Goal: Task Accomplishment & Management: Complete application form

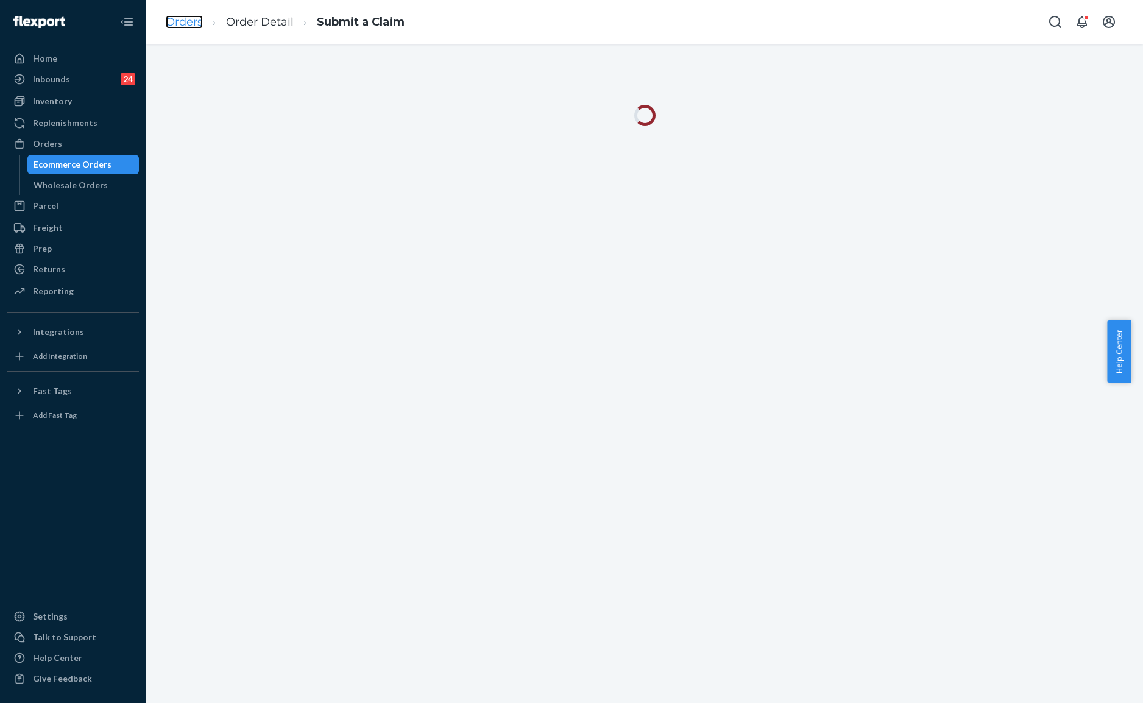
click at [181, 16] on link "Orders" at bounding box center [184, 21] width 37 height 13
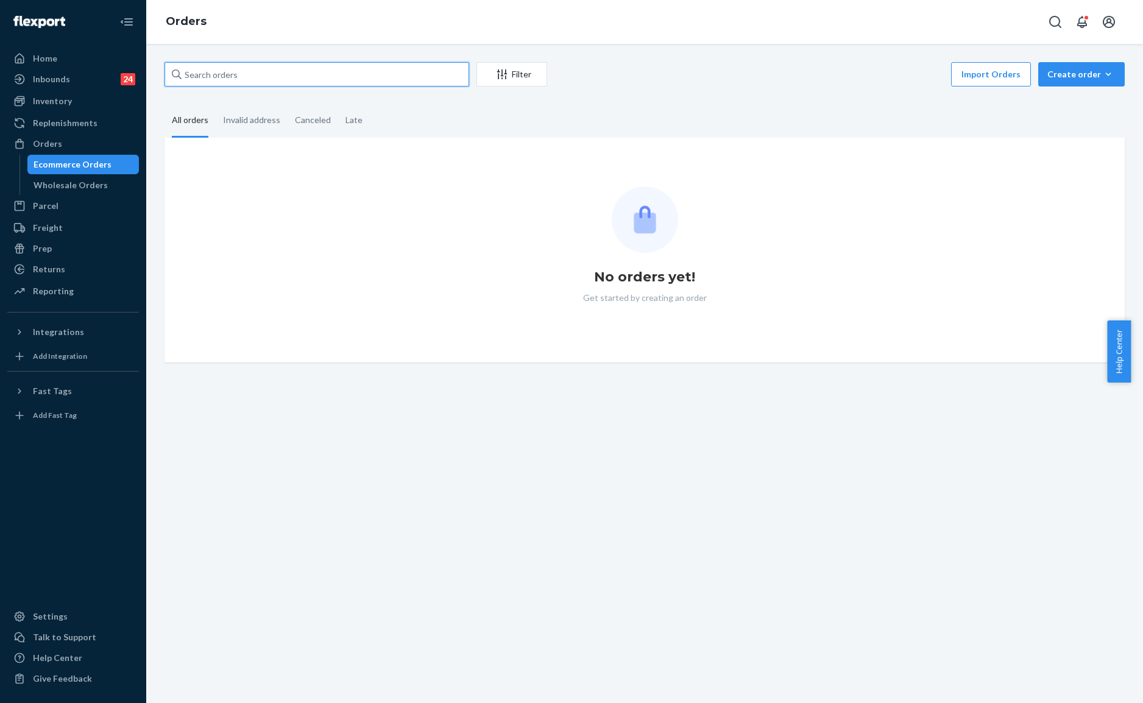
click at [339, 66] on input "text" at bounding box center [316, 74] width 305 height 24
paste input "#254913328"
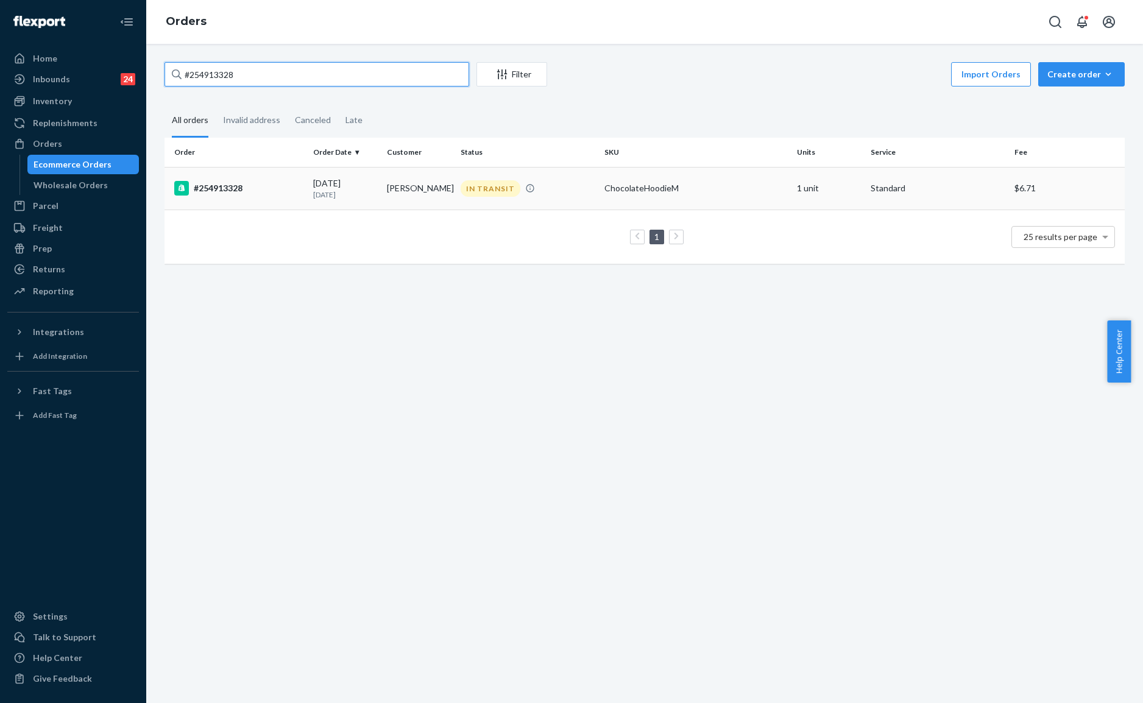
type input "#254913328"
click at [429, 191] on td "[PERSON_NAME]" at bounding box center [419, 188] width 74 height 43
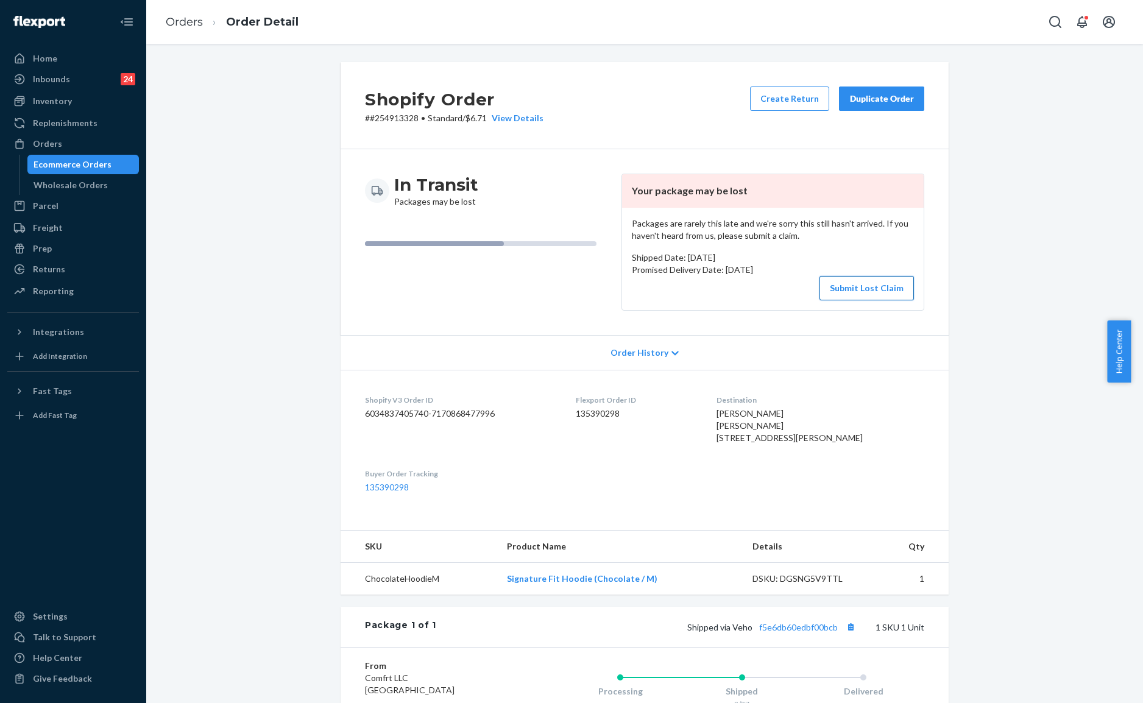
click at [844, 291] on button "Submit Lost Claim" at bounding box center [866, 288] width 94 height 24
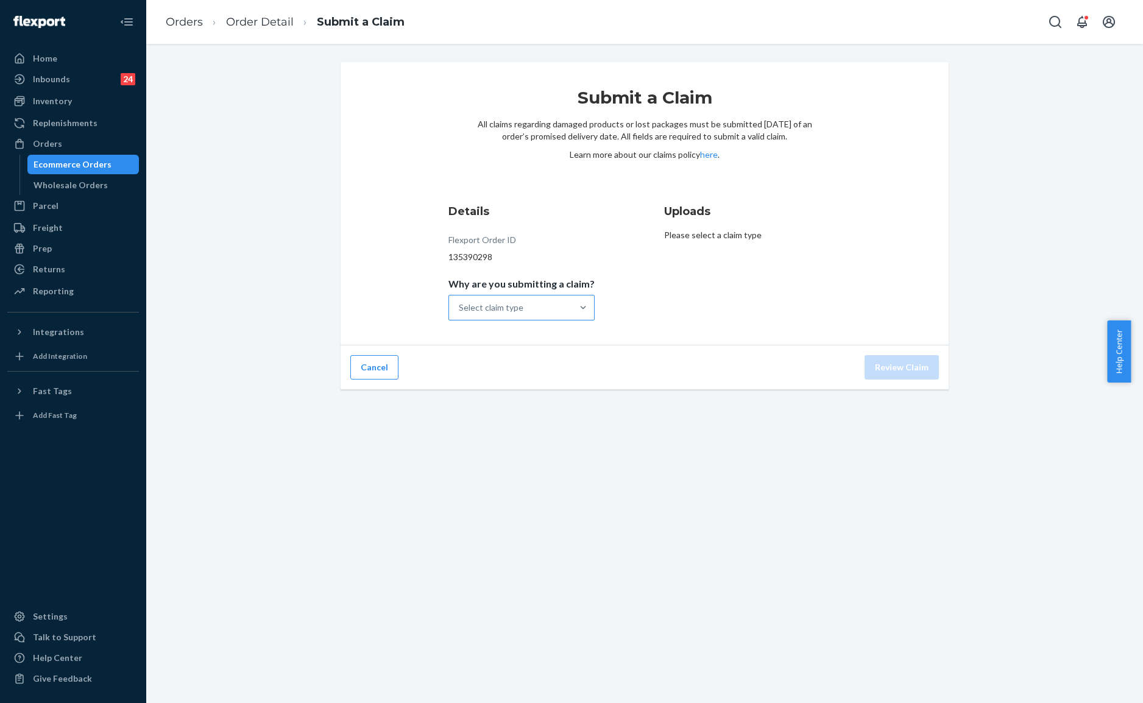
click at [541, 303] on div "Select claim type" at bounding box center [510, 307] width 123 height 24
click at [460, 303] on input "Why are you submitting a claim? Select claim type" at bounding box center [459, 307] width 1 height 12
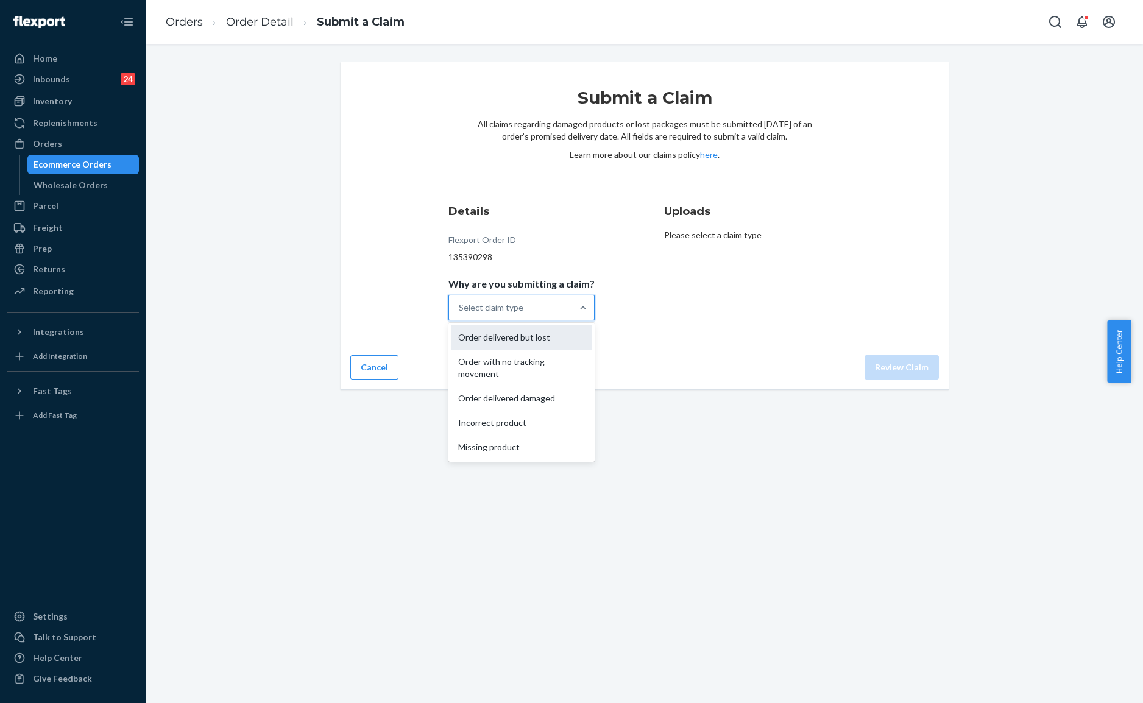
click at [539, 336] on div "Order delivered but lost" at bounding box center [521, 337] width 141 height 24
click at [460, 314] on input "Why are you submitting a claim? option Order delivered but lost focused, 1 of 5…" at bounding box center [459, 307] width 1 height 12
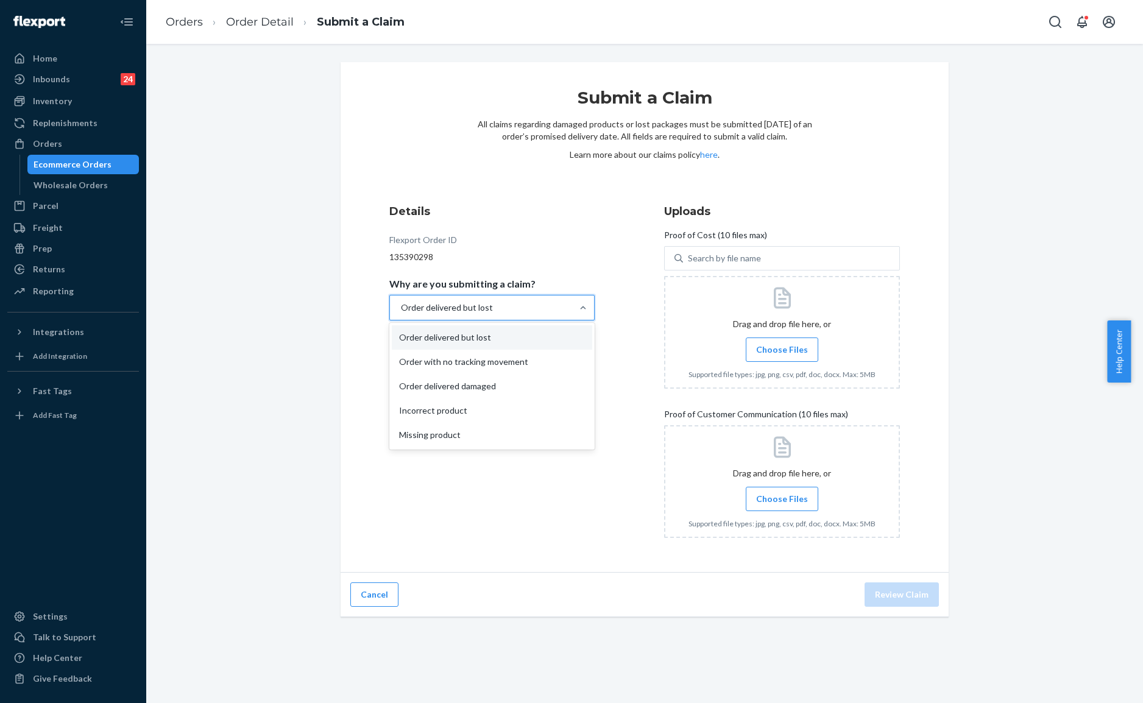
click at [554, 314] on div "Order delivered but lost" at bounding box center [481, 307] width 182 height 24
click at [401, 314] on input "Why are you submitting a claim? option Order delivered but lost, selected. opti…" at bounding box center [400, 307] width 1 height 12
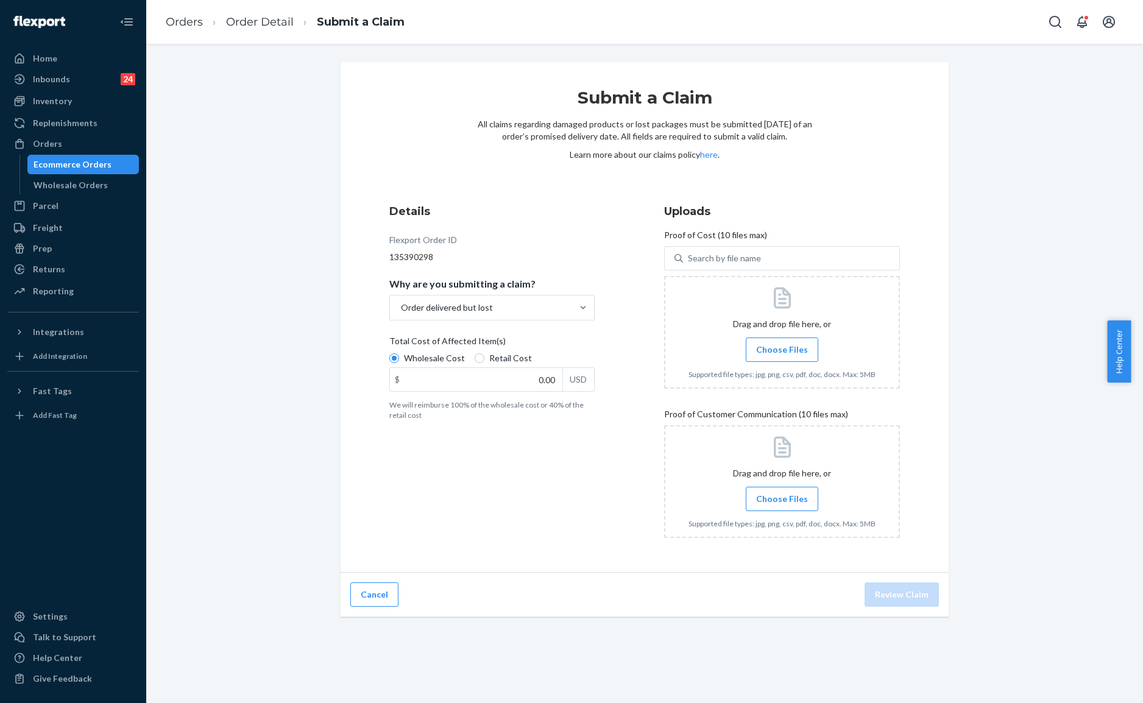
click at [654, 329] on div "Details Flexport Order ID 135390298 Why are you submitting a claim? Order deliv…" at bounding box center [644, 375] width 510 height 344
click at [474, 361] on input "Retail Cost" at bounding box center [479, 358] width 10 height 10
radio input "true"
click at [610, 363] on div "Details Flexport Order ID 135390298 Why are you submitting a claim? Order deliv…" at bounding box center [507, 375] width 236 height 359
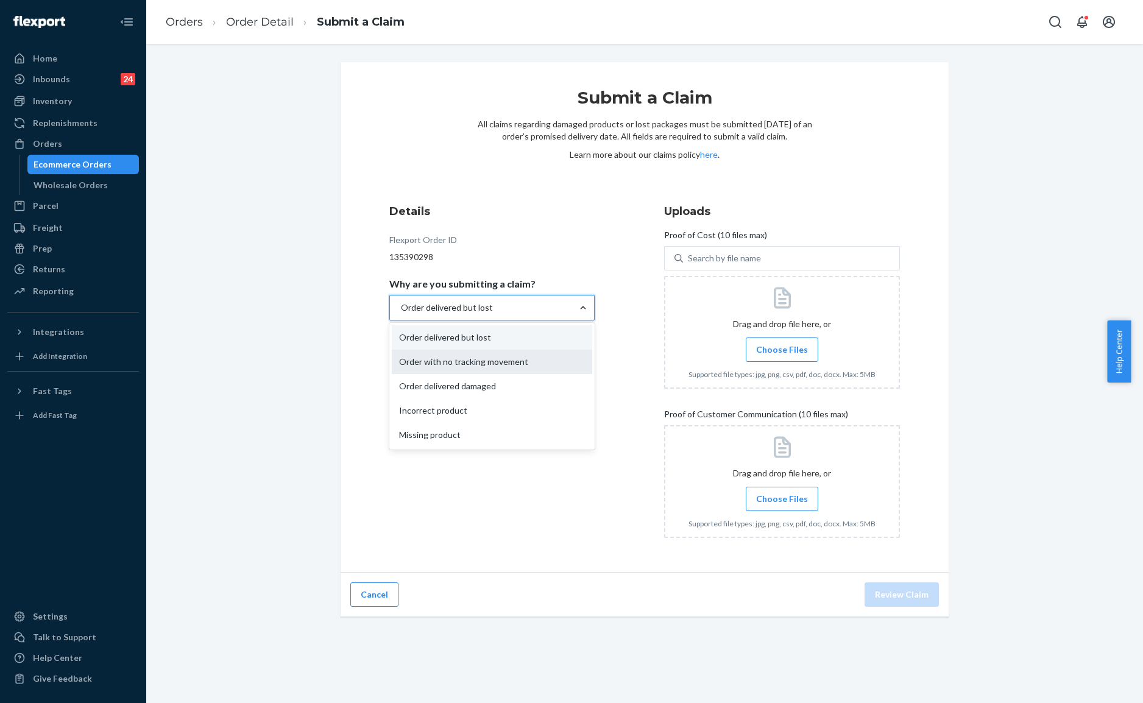
click at [505, 366] on div "Order with no tracking movement" at bounding box center [492, 362] width 200 height 24
click at [401, 314] on input "Why are you submitting a claim? option Order delivered but lost, selected. opti…" at bounding box center [400, 307] width 1 height 12
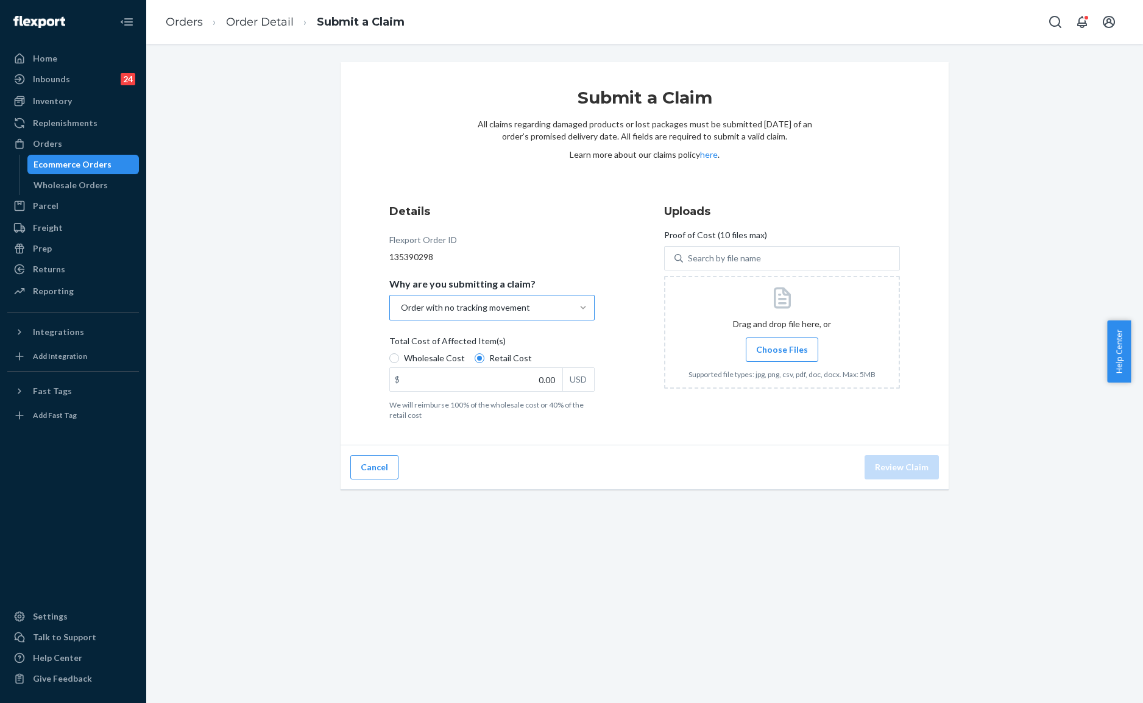
click at [773, 358] on label "Choose Files" at bounding box center [781, 349] width 72 height 24
click at [781, 356] on input "Choose Files" at bounding box center [781, 349] width 1 height 13
click at [513, 406] on p "We will reimburse 100% of the wholesale cost or 40% of the retail cost" at bounding box center [491, 410] width 205 height 21
click at [399, 363] on input "Wholesale Cost" at bounding box center [394, 358] width 10 height 10
radio input "true"
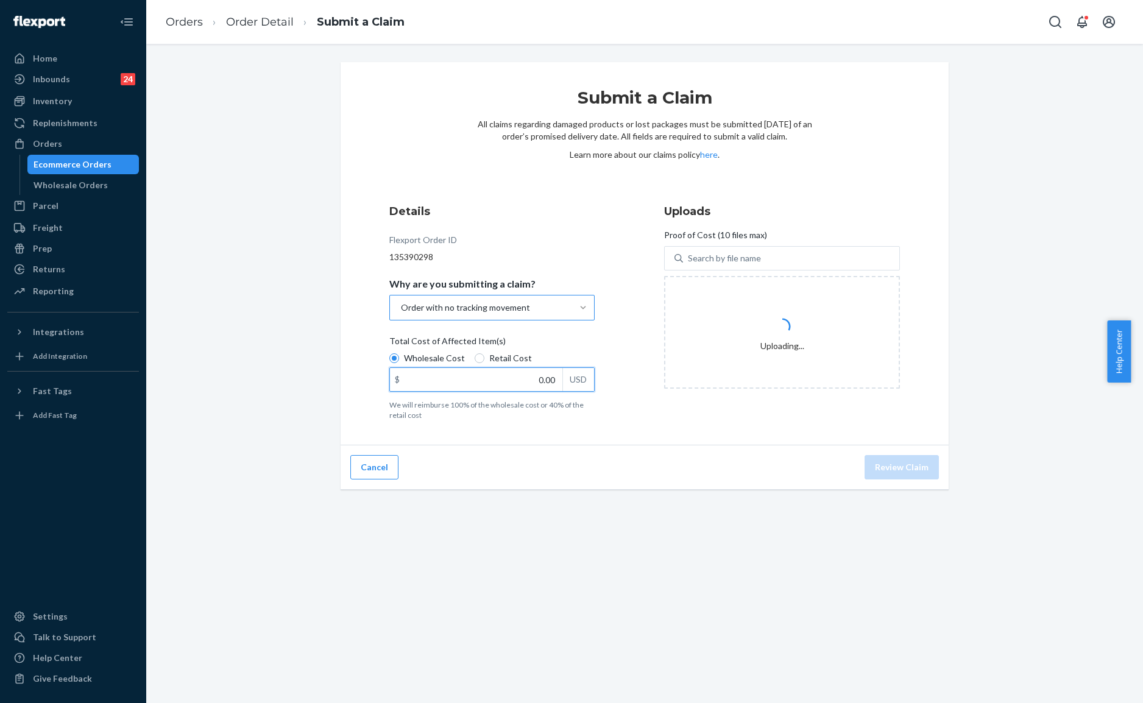
click at [515, 389] on input "0.00" at bounding box center [476, 379] width 172 height 23
click at [510, 354] on span "Retail Cost" at bounding box center [510, 358] width 43 height 12
click at [484, 354] on input "Retail Cost" at bounding box center [479, 358] width 10 height 10
radio input "true"
radio input "false"
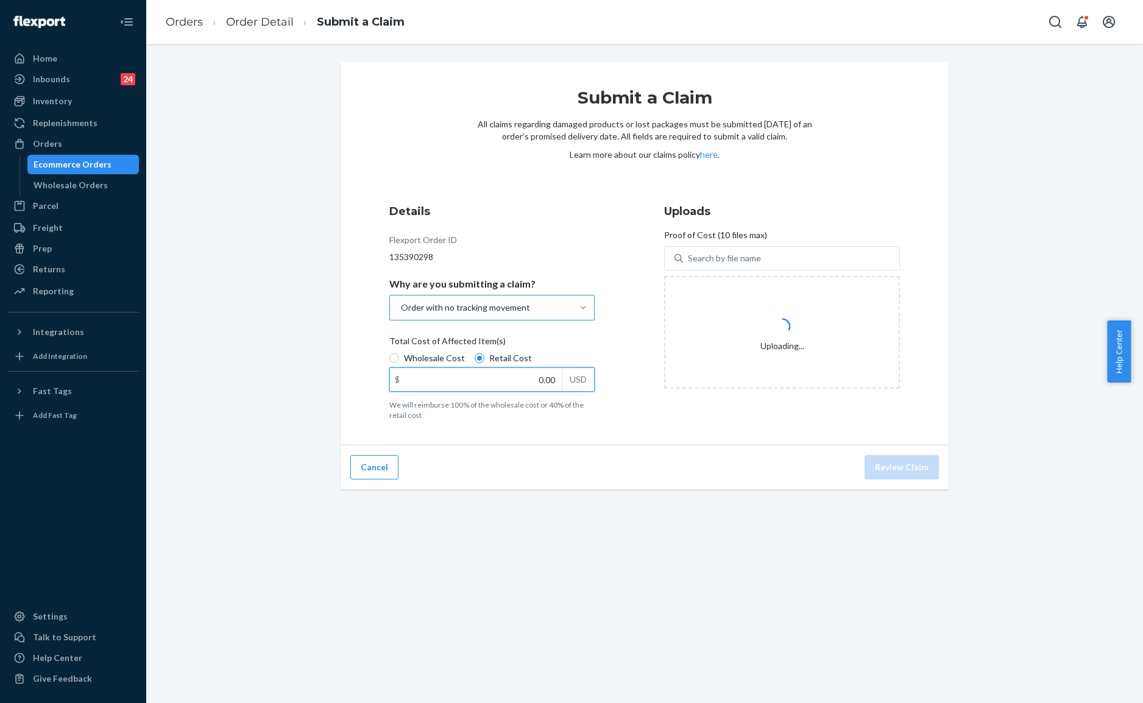
click at [519, 382] on input "0.00" at bounding box center [476, 379] width 172 height 23
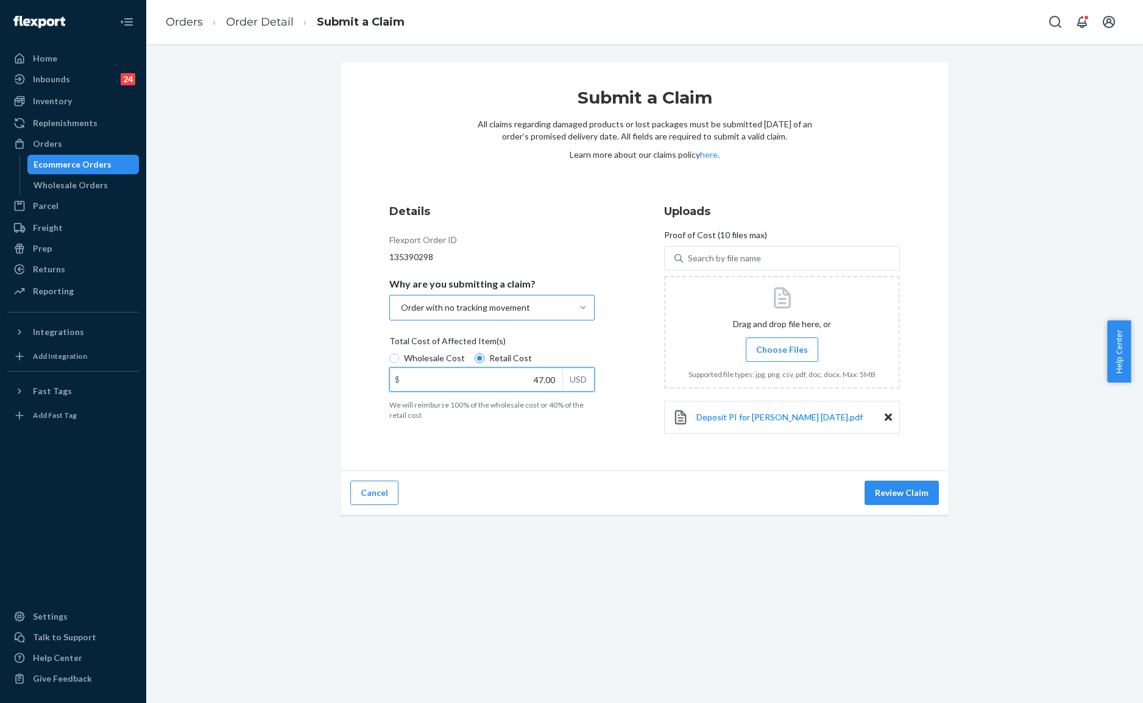
type input "47.00"
click at [569, 451] on div "Details Flexport Order ID 135390298 Why are you submitting a claim? Order with …" at bounding box center [507, 324] width 236 height 257
click at [893, 491] on button "Review Claim" at bounding box center [901, 493] width 74 height 24
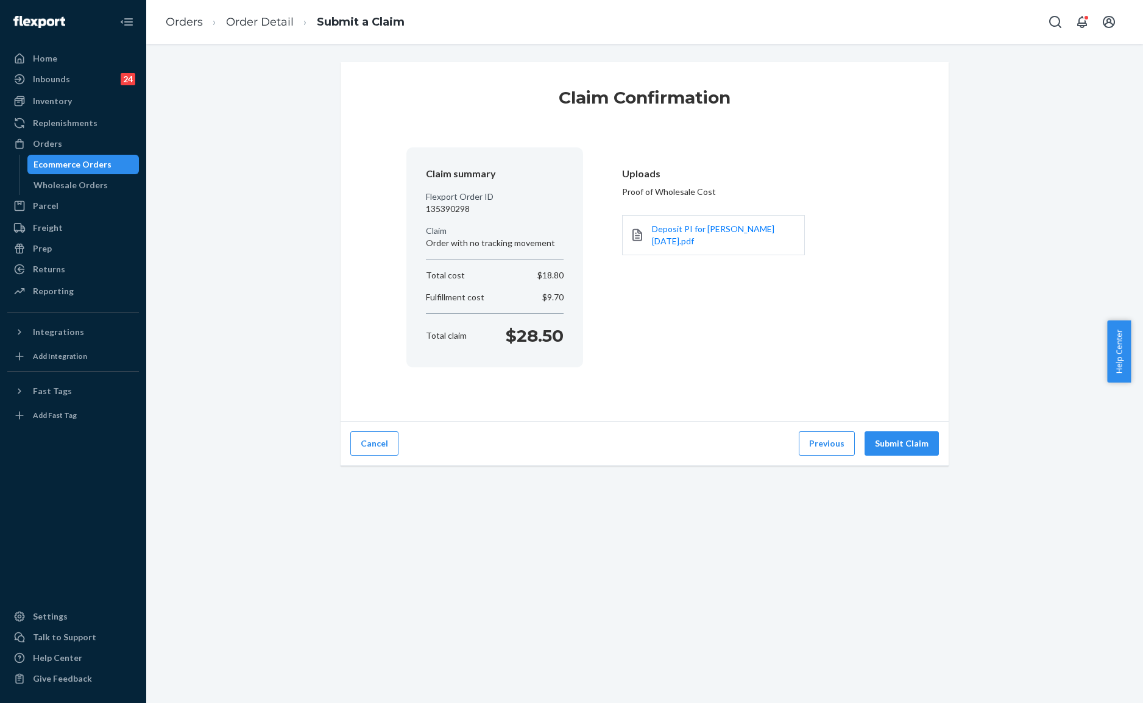
drag, startPoint x: 685, startPoint y: 353, endPoint x: 708, endPoint y: 358, distance: 23.7
click at [686, 353] on div "Claim summary Flexport Order ID 135390298 Claim Order with no tracking movement…" at bounding box center [644, 257] width 476 height 220
click at [886, 429] on div "Cancel Previous Submit Claim" at bounding box center [644, 443] width 608 height 44
click at [907, 441] on button "Submit Claim" at bounding box center [901, 443] width 74 height 24
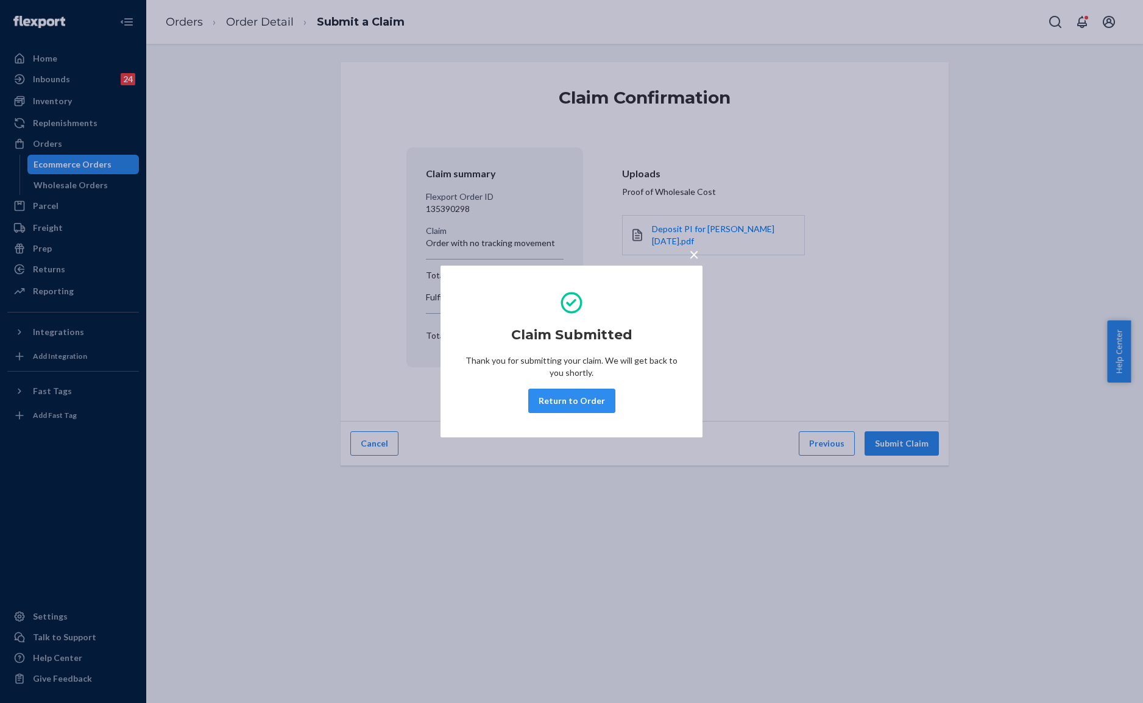
drag, startPoint x: 548, startPoint y: 405, endPoint x: 638, endPoint y: 393, distance: 91.0
click at [549, 404] on button "Return to Order" at bounding box center [571, 401] width 87 height 24
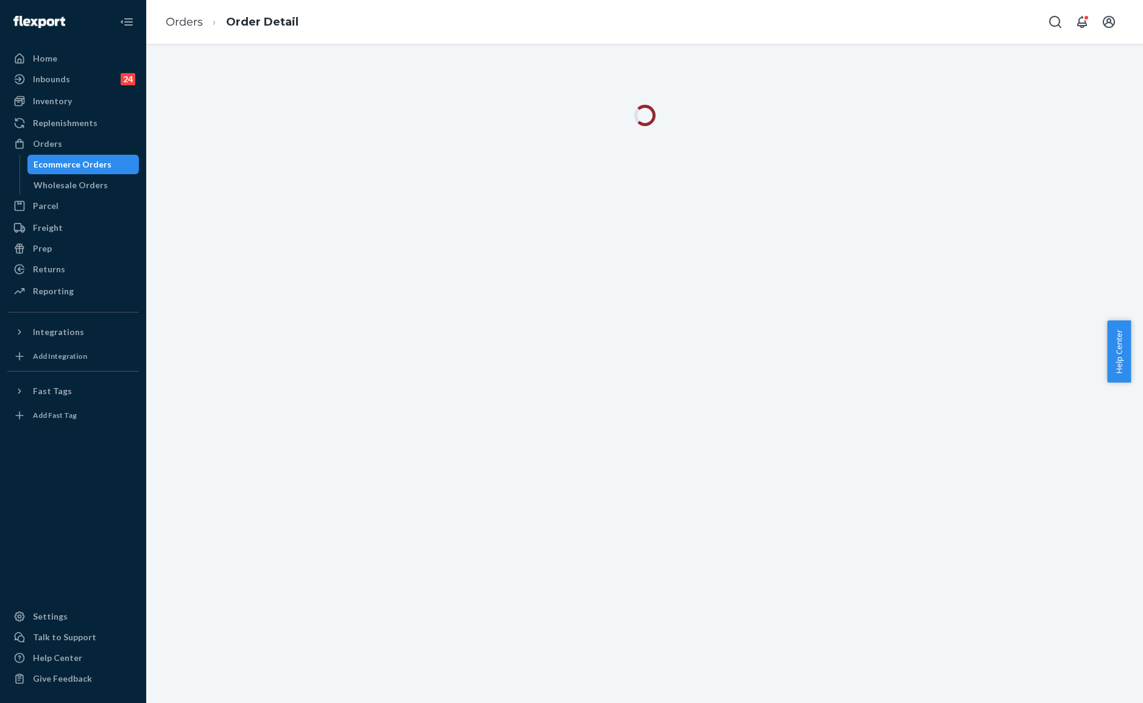
click at [787, 361] on div at bounding box center [644, 373] width 996 height 659
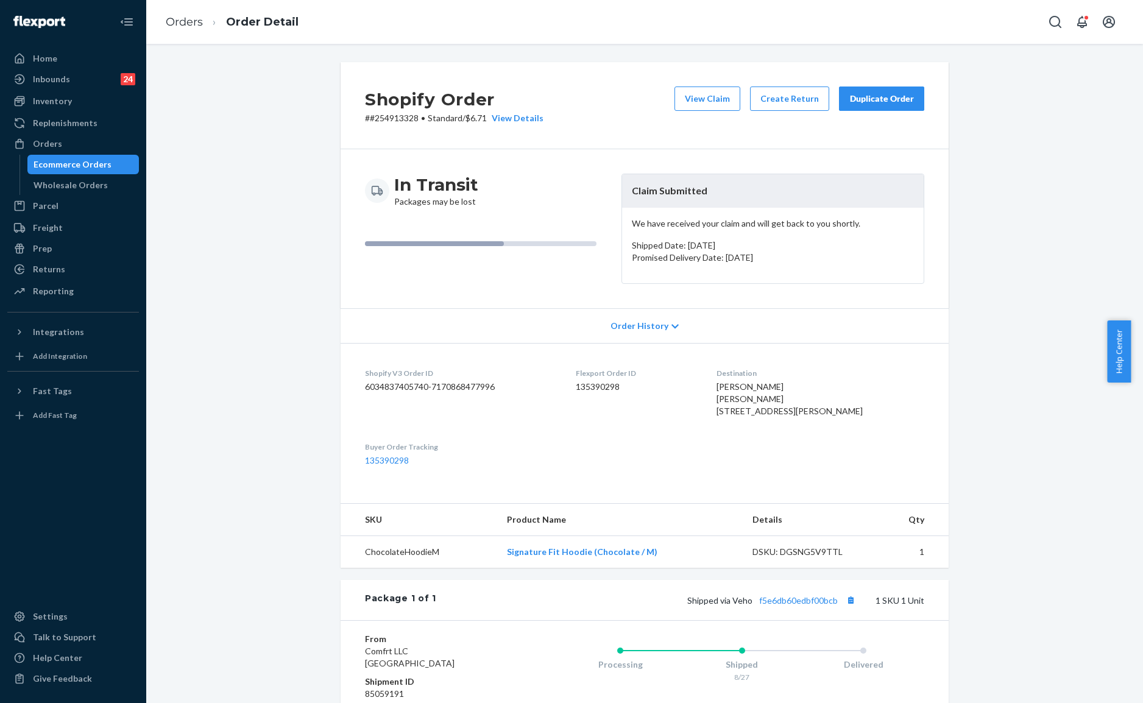
click at [549, 203] on div "In Transit Packages may be lost" at bounding box center [488, 191] width 247 height 34
click at [872, 105] on button "Duplicate Order" at bounding box center [881, 98] width 85 height 24
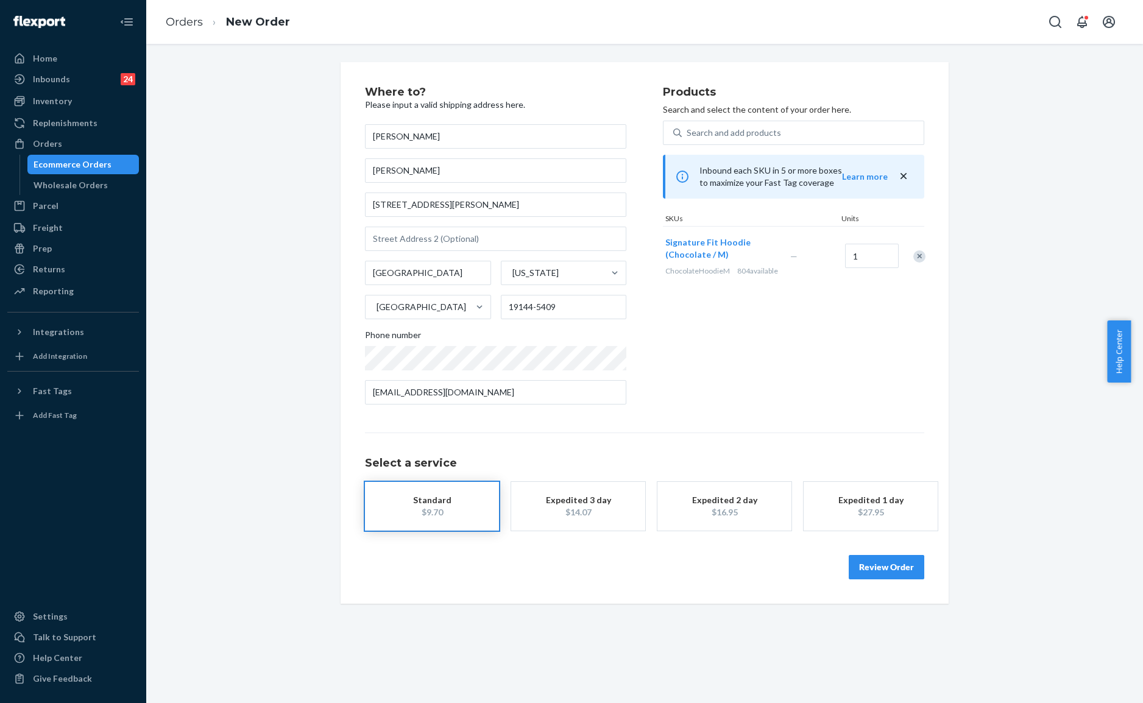
click at [727, 350] on div "Products Search and select the content of your order here. Search and add produ…" at bounding box center [793, 250] width 261 height 328
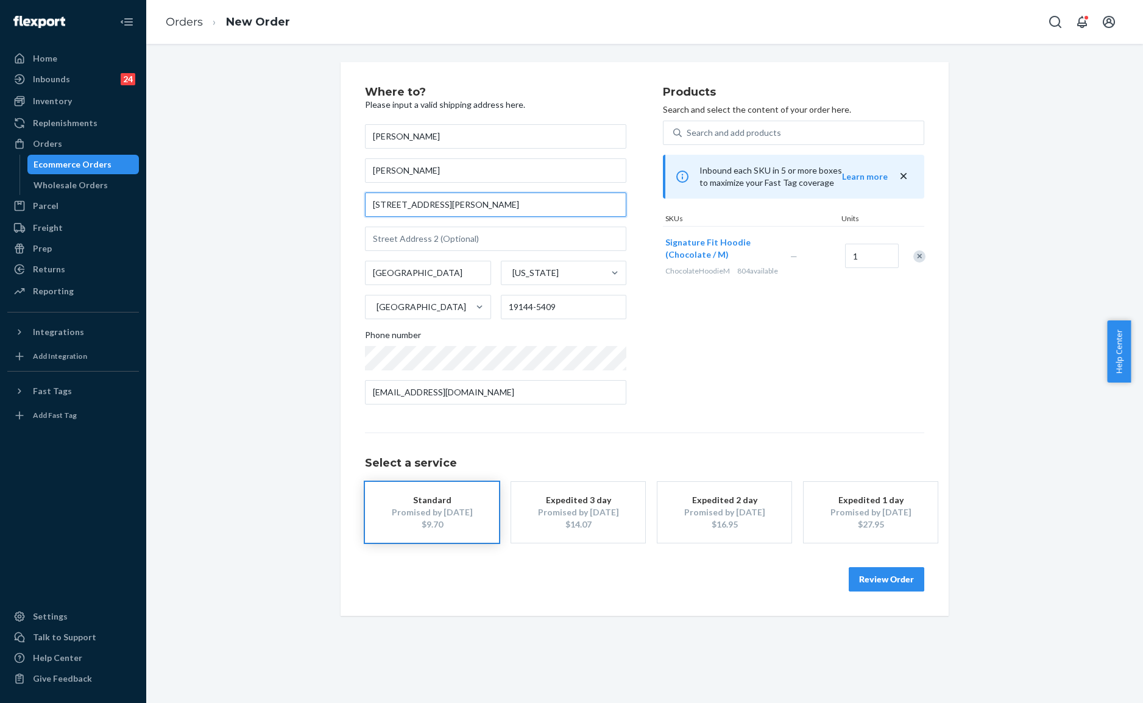
click at [486, 203] on input "[STREET_ADDRESS][PERSON_NAME]" at bounding box center [495, 204] width 261 height 24
paste input "[STREET_ADDRESS]"
type input "[STREET_ADDRESS]"
type input "Evesham"
type input "08053"
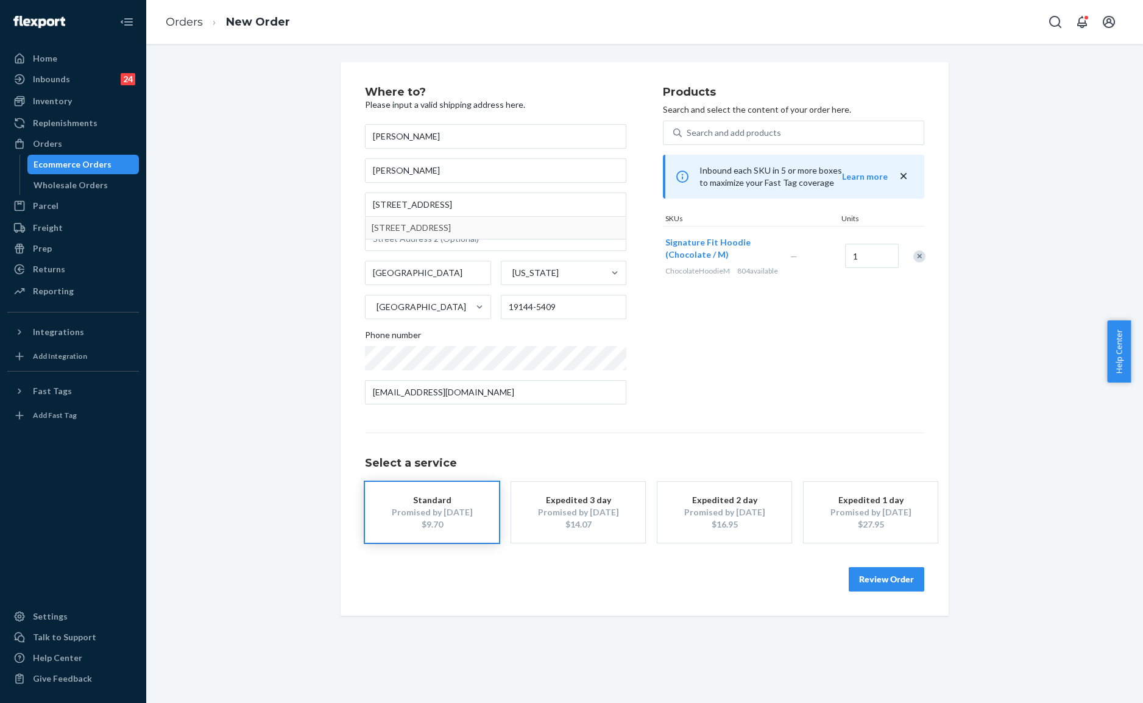
type input "[STREET_ADDRESS]"
click at [478, 235] on input "text" at bounding box center [495, 239] width 261 height 24
paste input "[STREET_ADDRESS]"
type input "[STREET_ADDRESS]"
drag, startPoint x: 513, startPoint y: 230, endPoint x: 362, endPoint y: 213, distance: 152.0
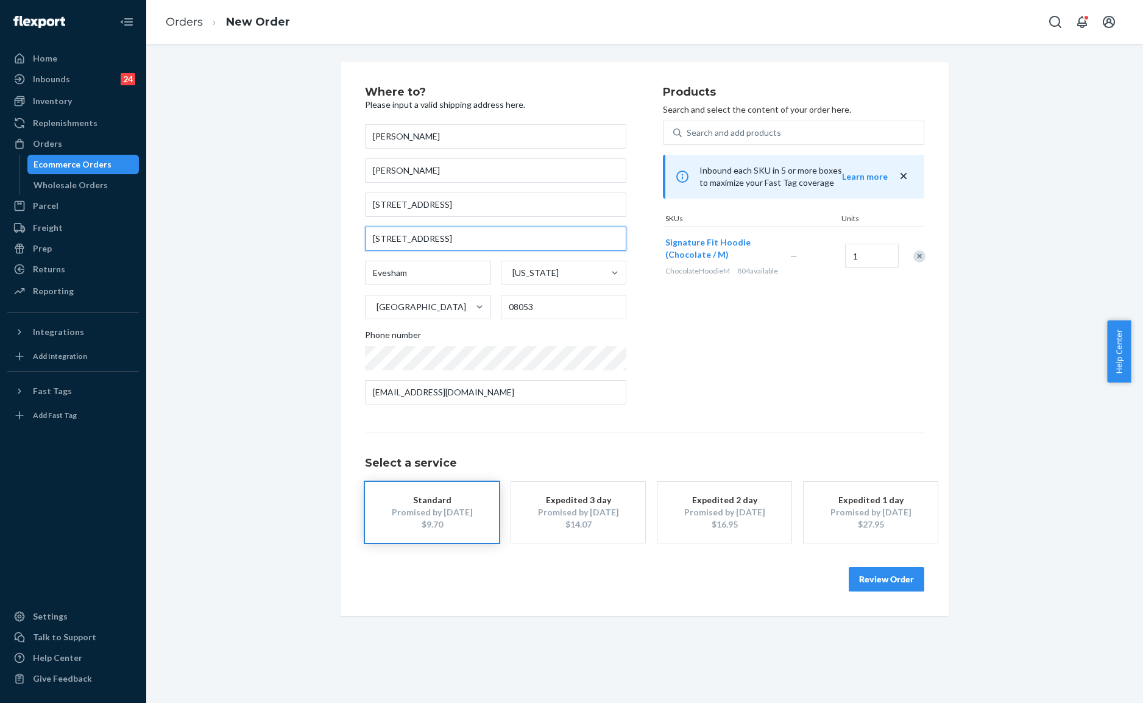
click at [365, 213] on div "[PERSON_NAME] [GEOGRAPHIC_DATA][PERSON_NAME] [STREET_ADDRESS][US_STATE] Phone n…" at bounding box center [495, 264] width 261 height 280
click at [881, 412] on div "Products Search and select the content of your order here. Search and add produ…" at bounding box center [793, 250] width 261 height 328
click at [870, 580] on button "Review Order" at bounding box center [886, 579] width 76 height 24
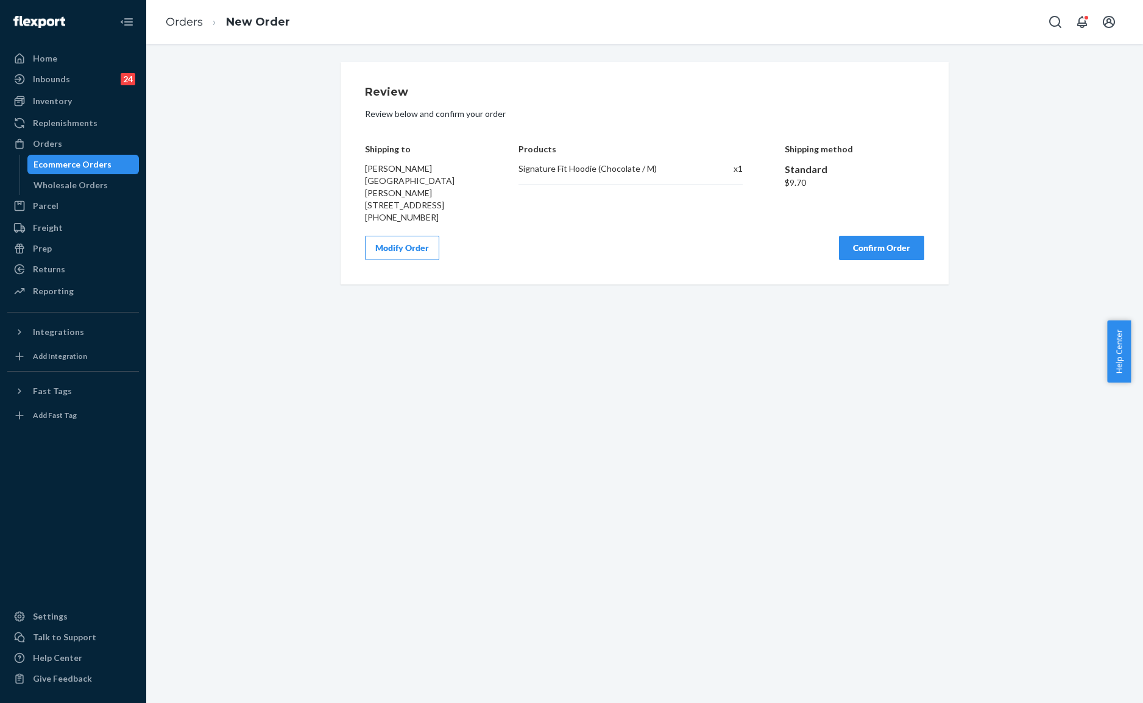
click at [885, 250] on button "Confirm Order" at bounding box center [881, 248] width 85 height 24
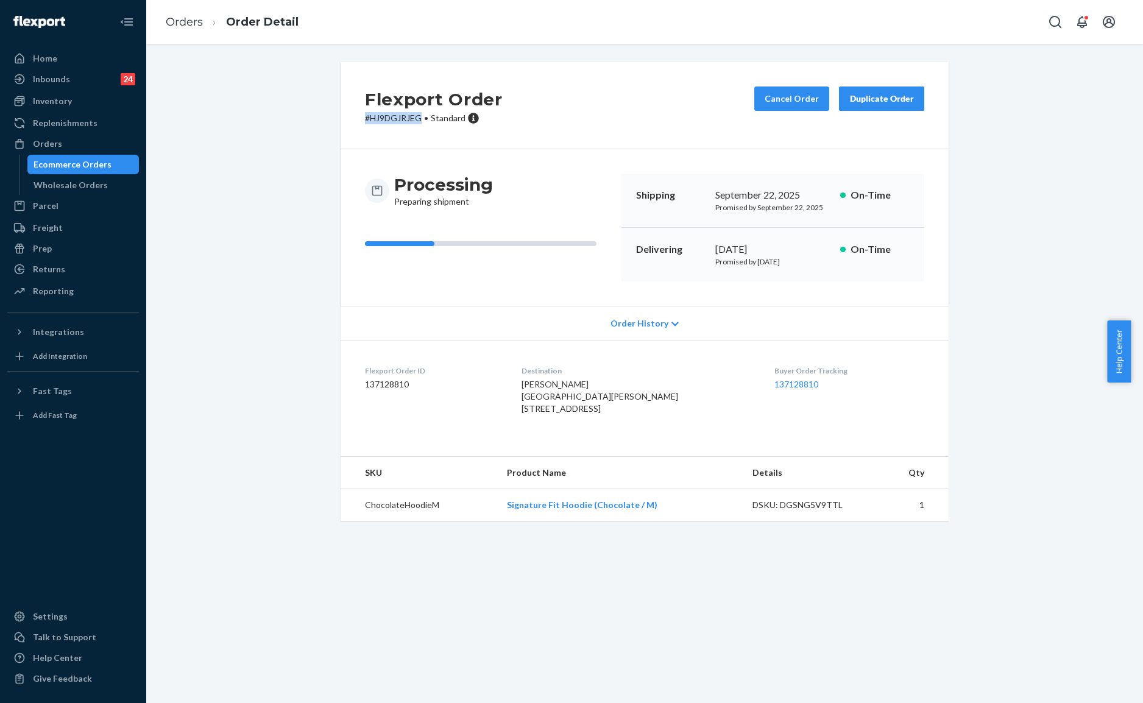
drag, startPoint x: 415, startPoint y: 115, endPoint x: 349, endPoint y: 122, distance: 66.8
click at [349, 122] on div "Flexport Order # HJ9DGJRJEG • Standard Cancel Order Duplicate Order" at bounding box center [644, 105] width 608 height 87
copy p "# HJ9DGJRJEG"
click at [583, 150] on div "Processing Preparing shipment Shipping [DATE] Promised by [DATE] On-Time Delive…" at bounding box center [644, 227] width 608 height 157
click at [291, 76] on div "Flexport Order # HJ9DGJRJEG • Standard Cancel Order Duplicate Order Processing …" at bounding box center [644, 298] width 978 height 473
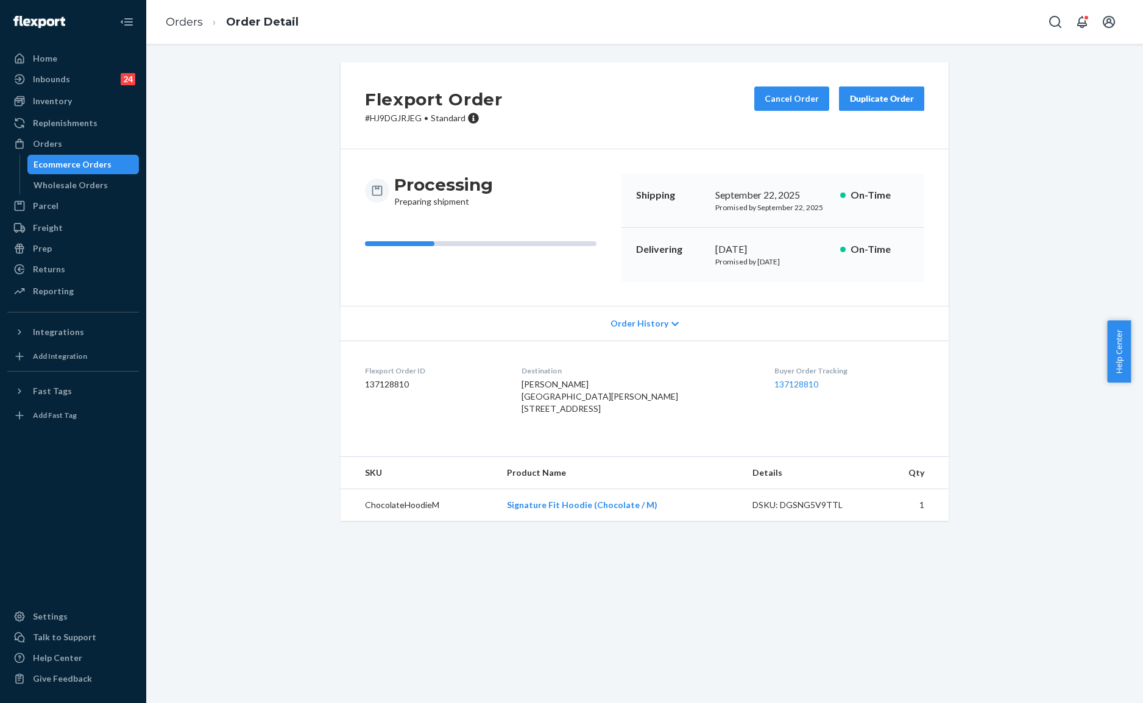
click at [569, 207] on div "Processing Preparing shipment" at bounding box center [488, 228] width 247 height 108
